Goal: Information Seeking & Learning: Find specific fact

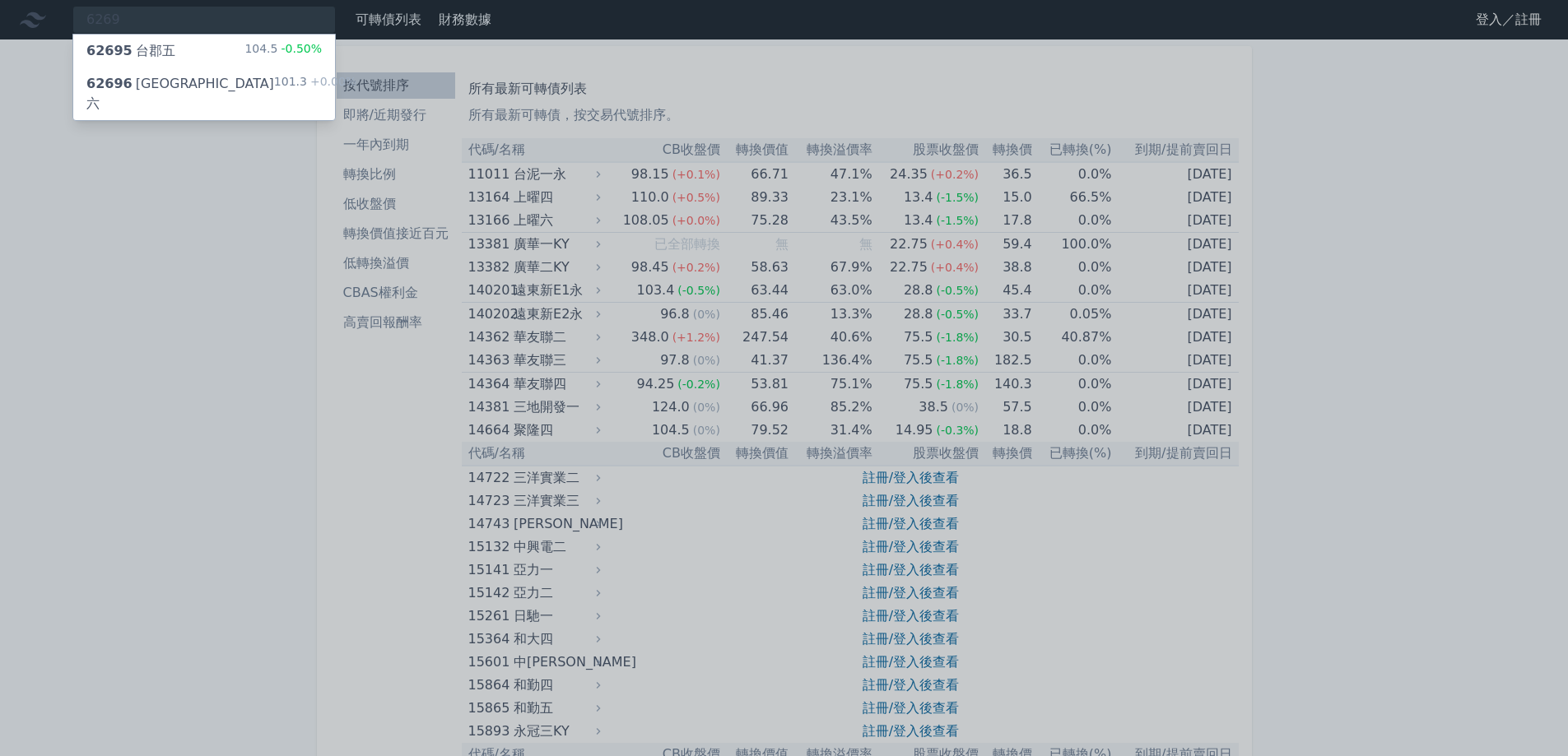
type input "6269"
click at [187, 55] on div "62695 台郡五 104.5 -0.50%" at bounding box center [203, 51] width 262 height 33
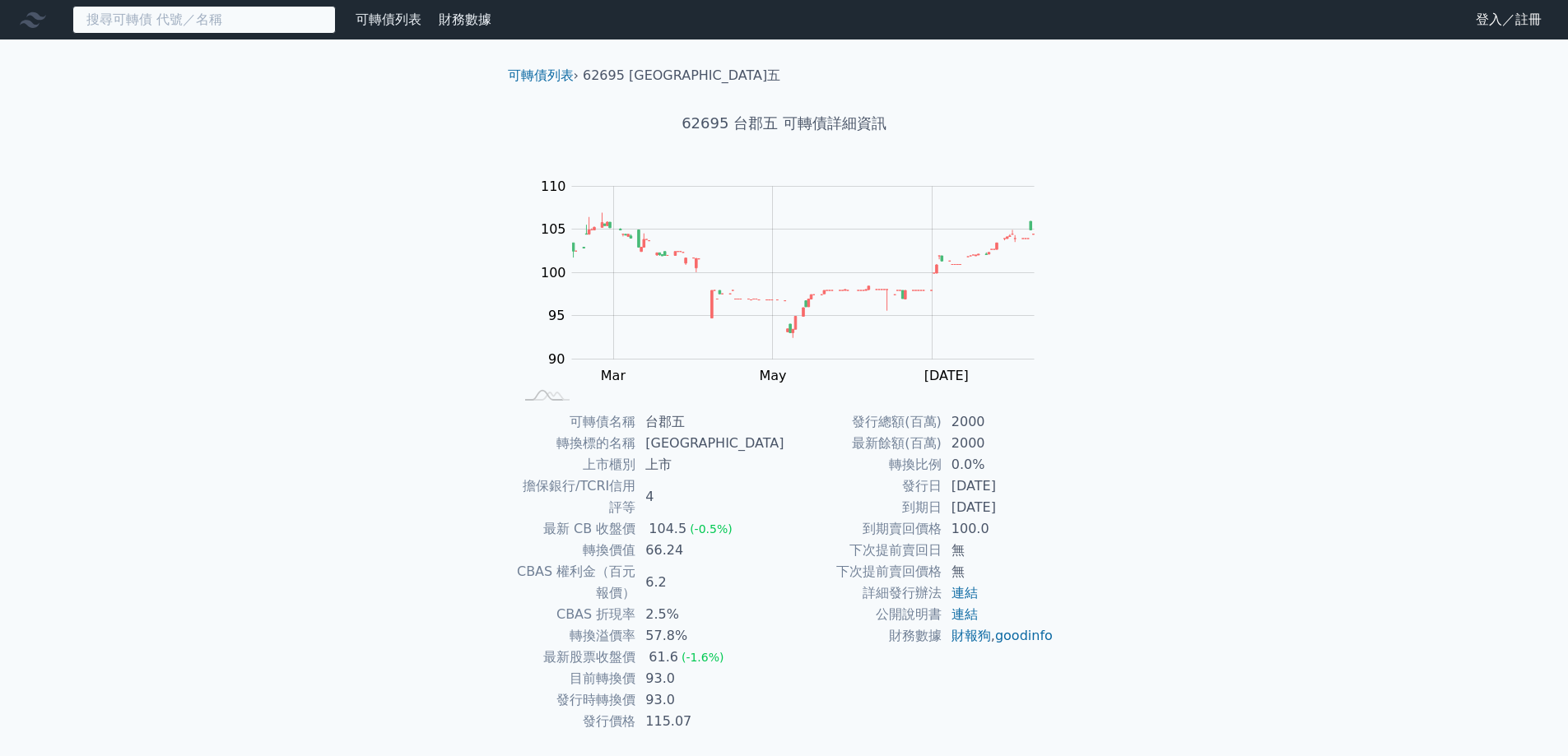
click at [238, 20] on input at bounding box center [203, 19] width 264 height 28
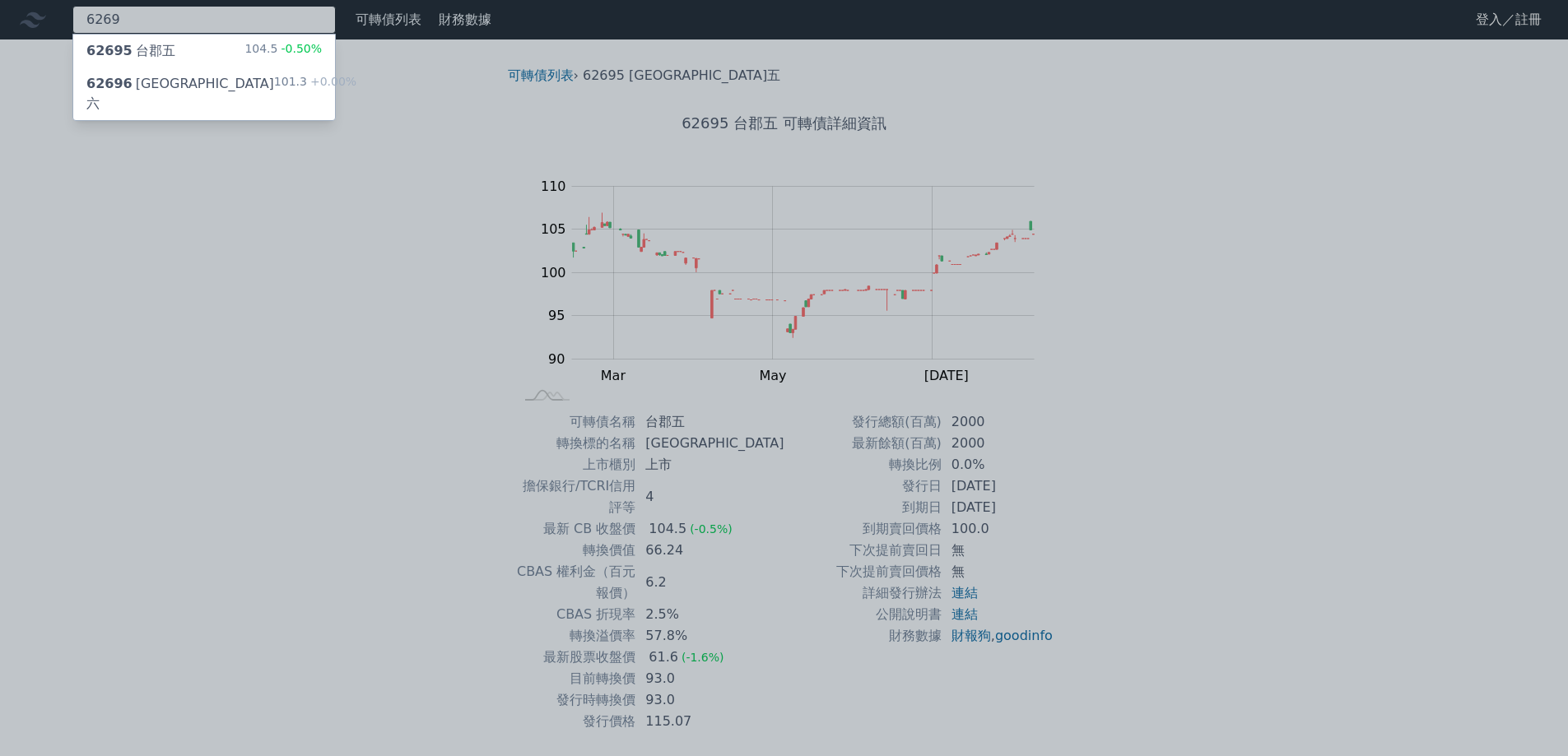
type input "6269"
click at [190, 88] on div "62696 [GEOGRAPHIC_DATA]六 101.3 +0.00%" at bounding box center [203, 94] width 262 height 53
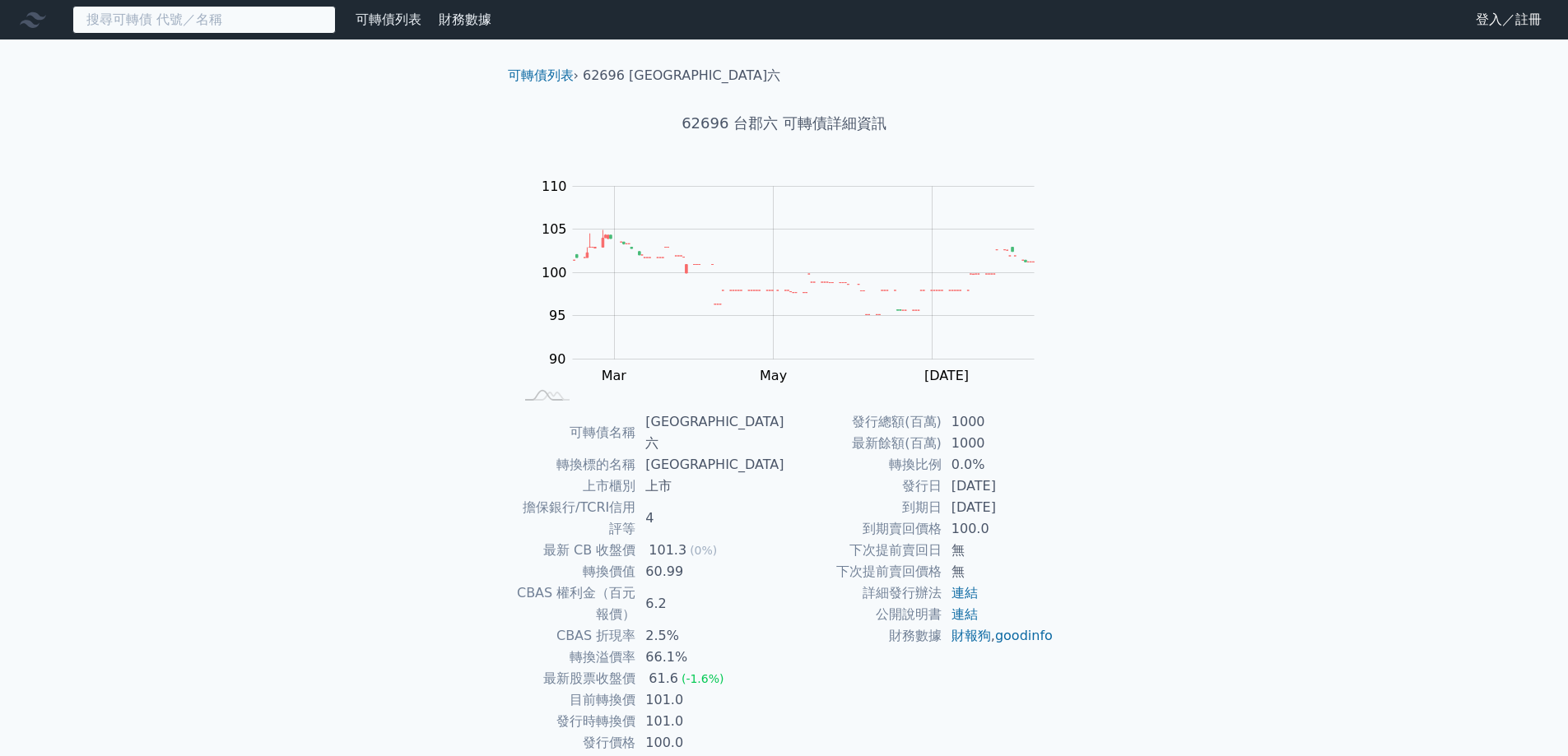
click at [198, 22] on input at bounding box center [203, 19] width 264 height 28
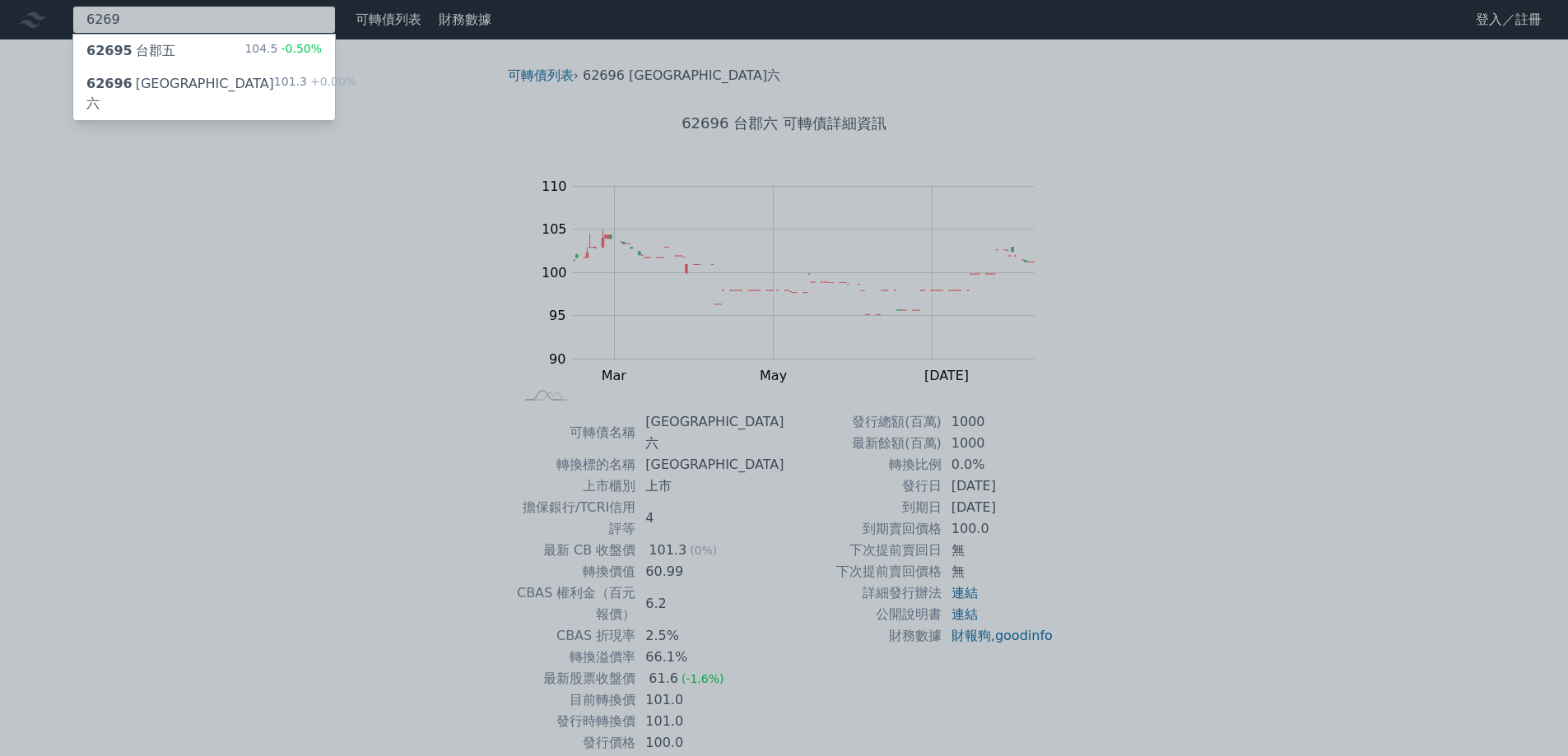
type input "6269"
click at [182, 44] on div "62695 台郡五 104.5 -0.50%" at bounding box center [203, 51] width 262 height 33
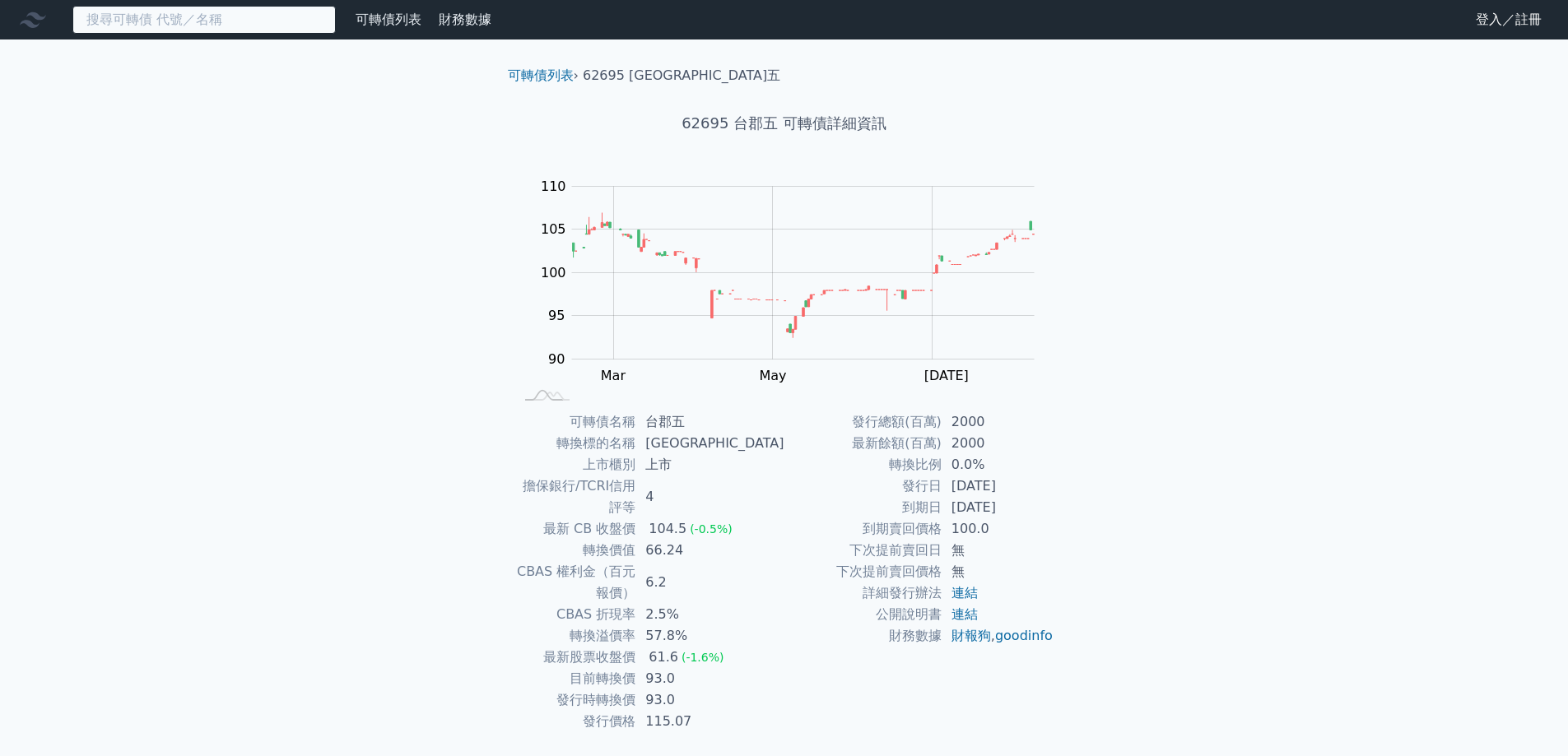
click at [191, 21] on input at bounding box center [203, 19] width 264 height 28
click at [196, 29] on input at bounding box center [203, 19] width 264 height 28
click at [197, 29] on input at bounding box center [203, 19] width 264 height 28
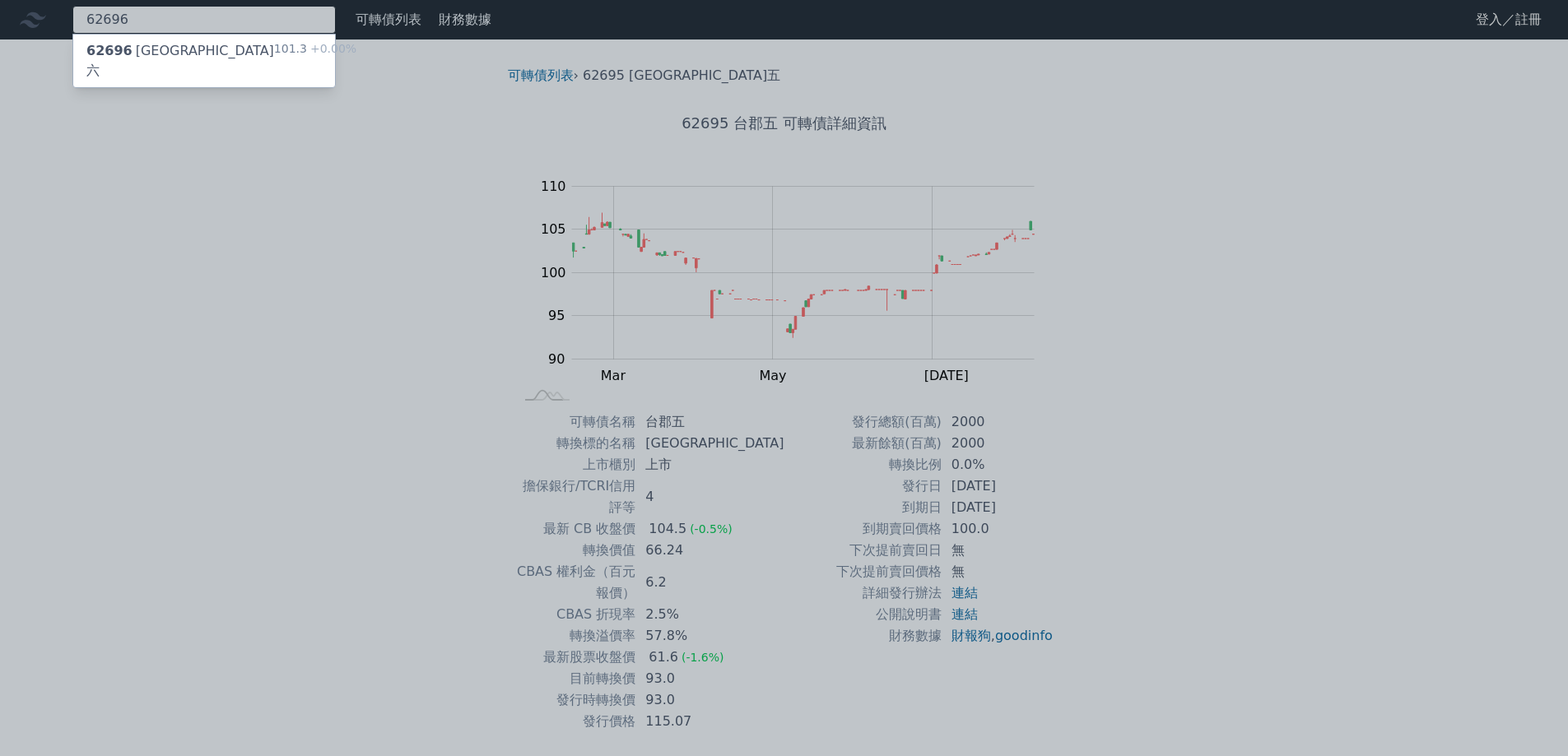
type input "62696"
click at [181, 50] on div "62696 [GEOGRAPHIC_DATA]六 101.3 +0.00%" at bounding box center [203, 61] width 262 height 53
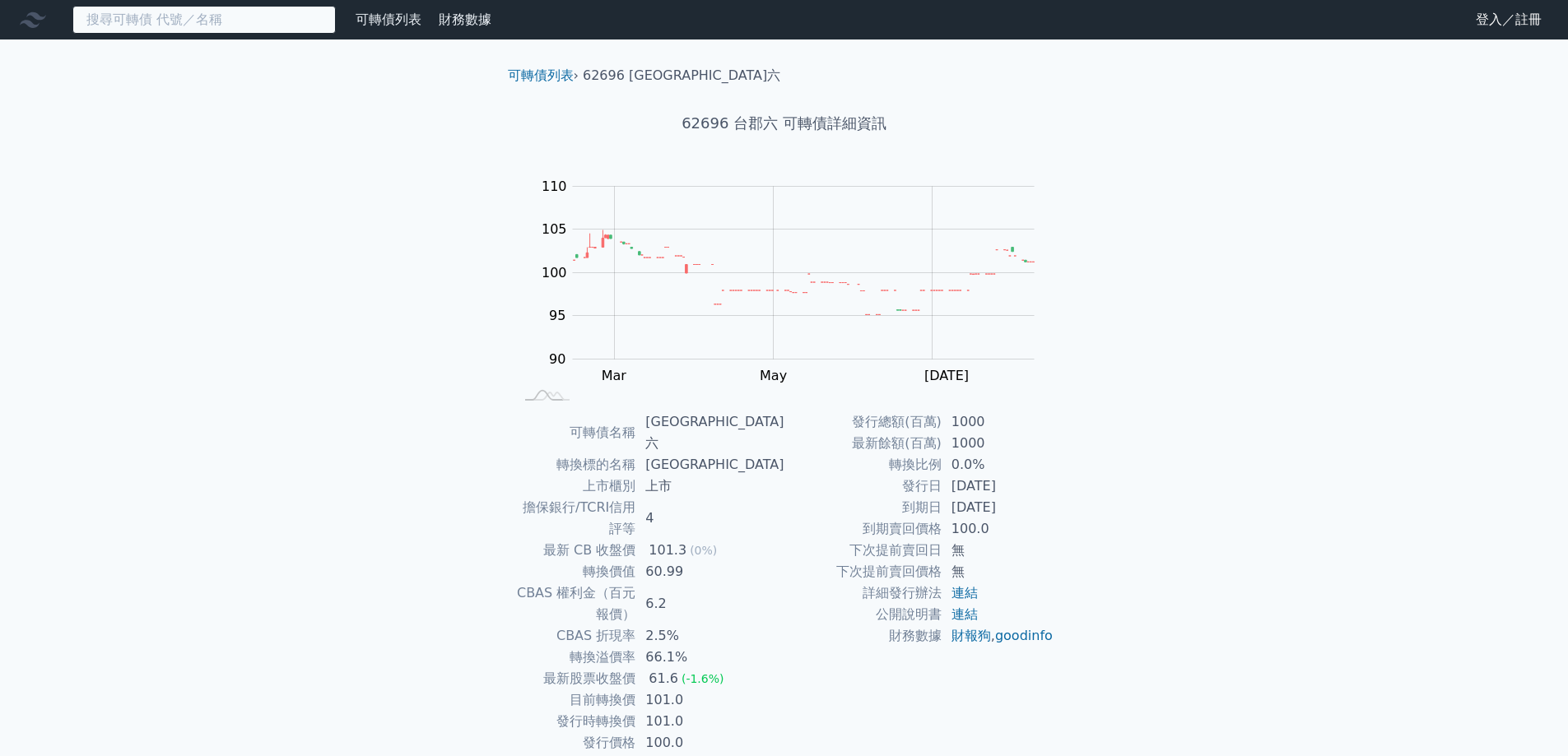
click at [134, 14] on input at bounding box center [203, 19] width 264 height 28
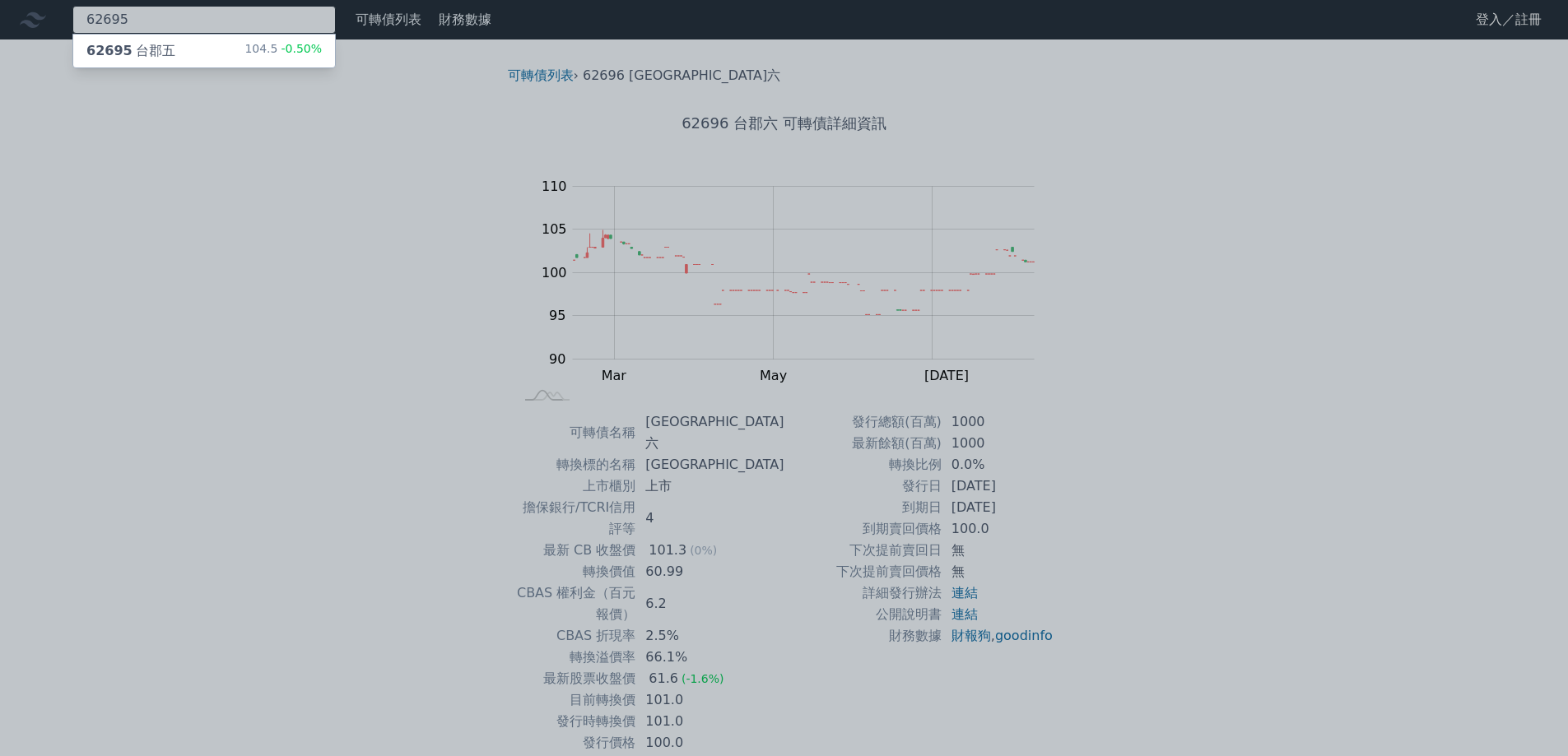
type input "62695"
click at [164, 49] on div "62695 [GEOGRAPHIC_DATA]五" at bounding box center [130, 51] width 88 height 20
